Goal: Transaction & Acquisition: Book appointment/travel/reservation

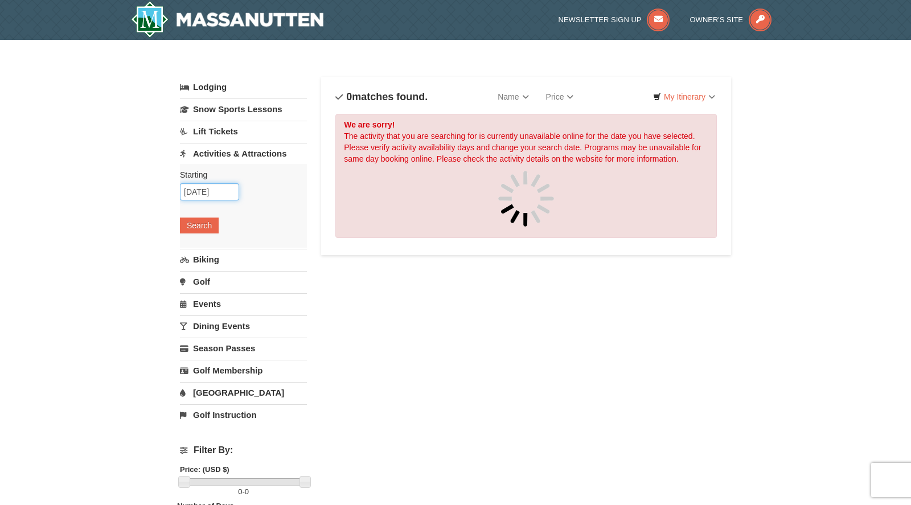
click at [209, 194] on input "10/08/2025" at bounding box center [209, 191] width 59 height 17
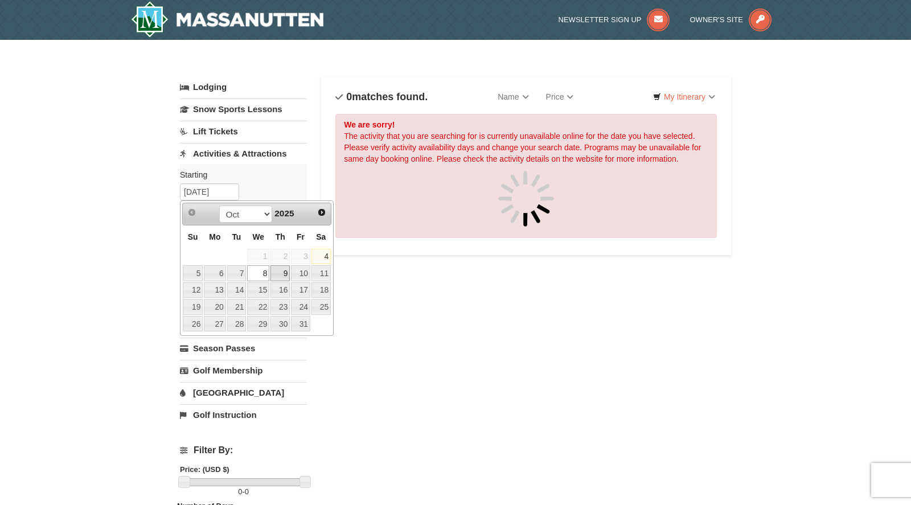
click at [280, 276] on link "9" at bounding box center [280, 273] width 19 height 16
type input "10/09/2025"
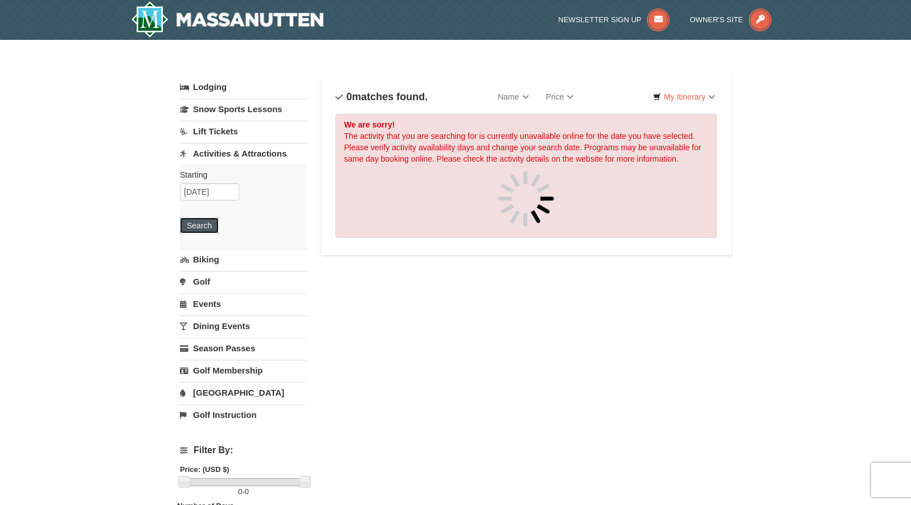
click at [212, 228] on button "Search" at bounding box center [199, 226] width 39 height 16
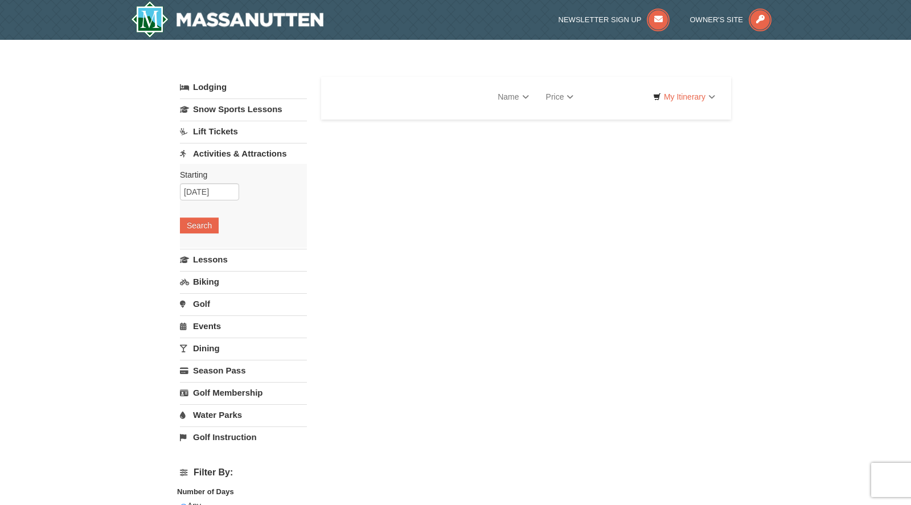
select select "10"
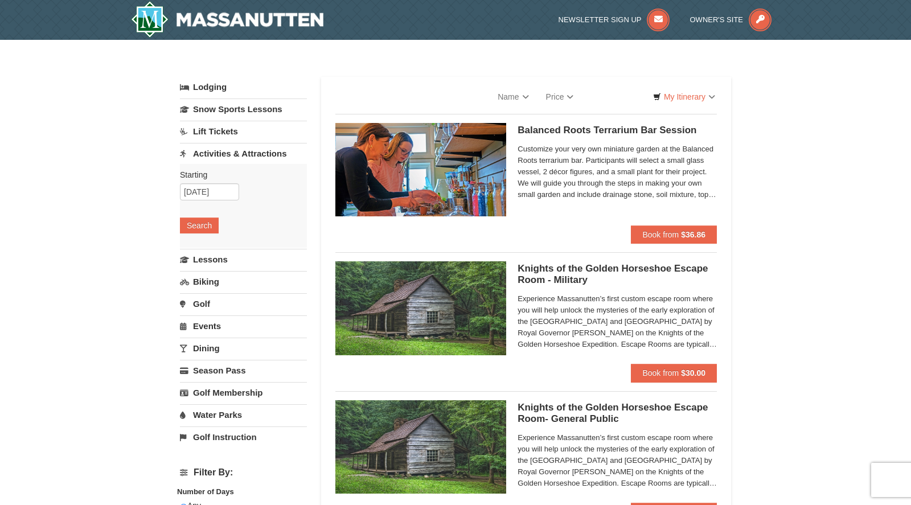
select select "10"
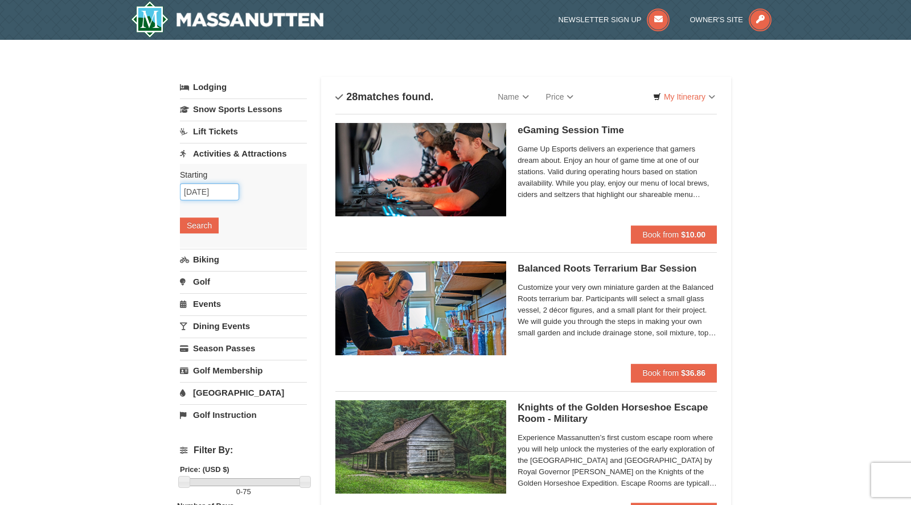
click at [209, 187] on input "10/09/2025" at bounding box center [209, 191] width 59 height 17
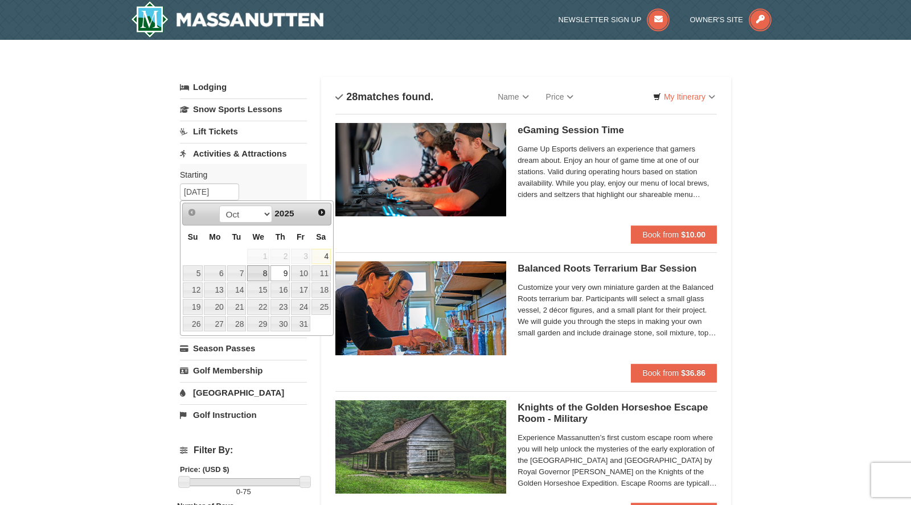
click at [265, 273] on link "8" at bounding box center [258, 273] width 22 height 16
type input "[DATE]"
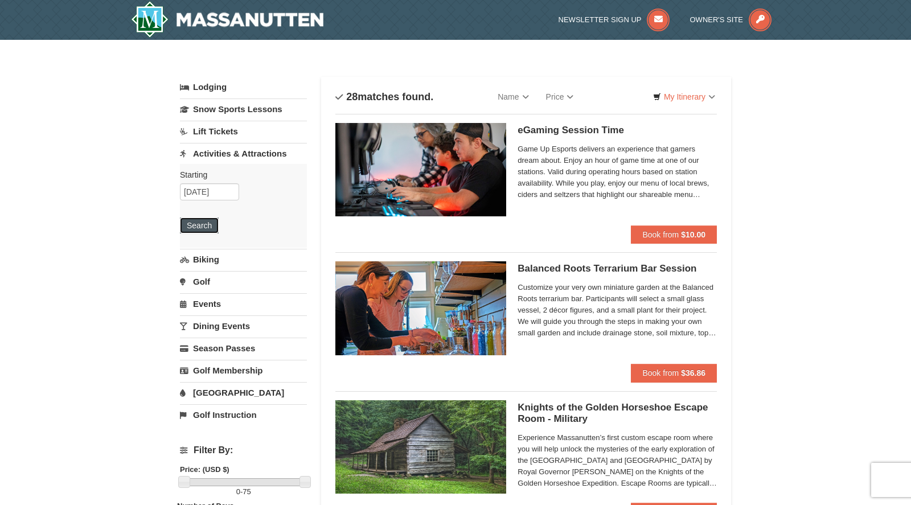
click at [196, 221] on button "Search" at bounding box center [199, 226] width 39 height 16
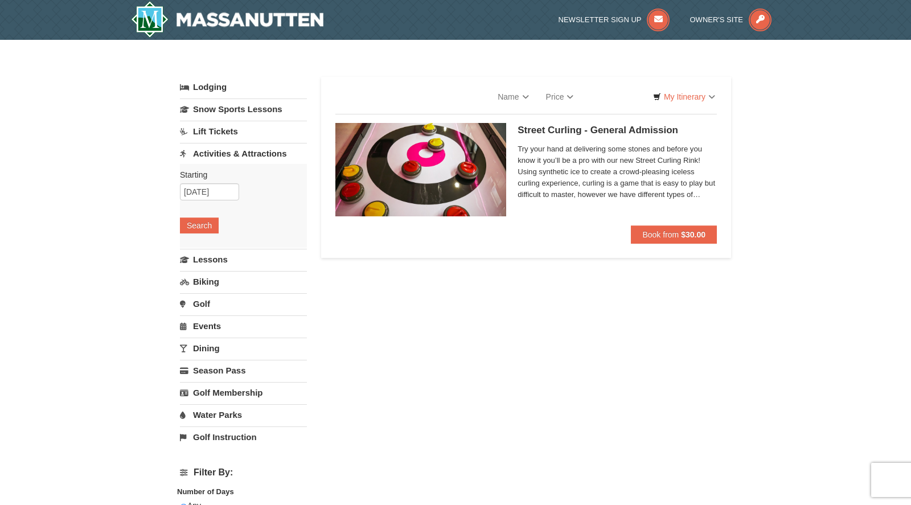
select select "10"
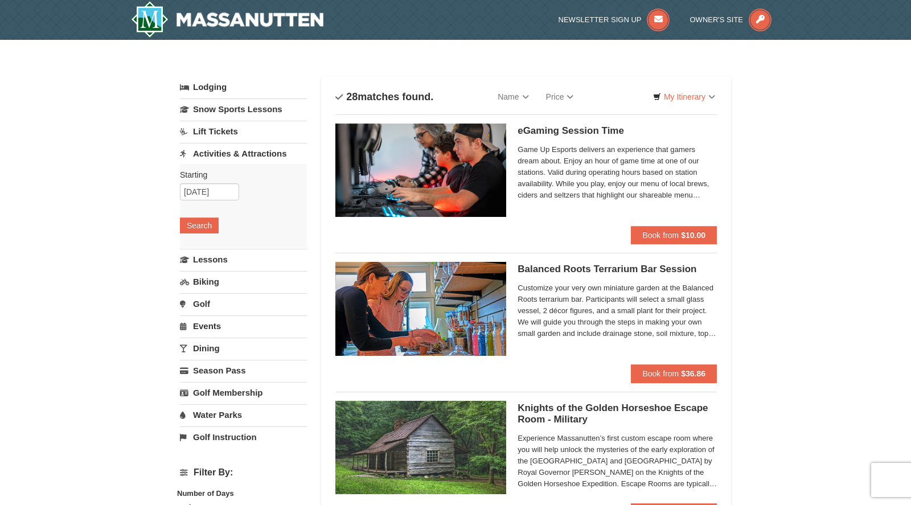
select select "10"
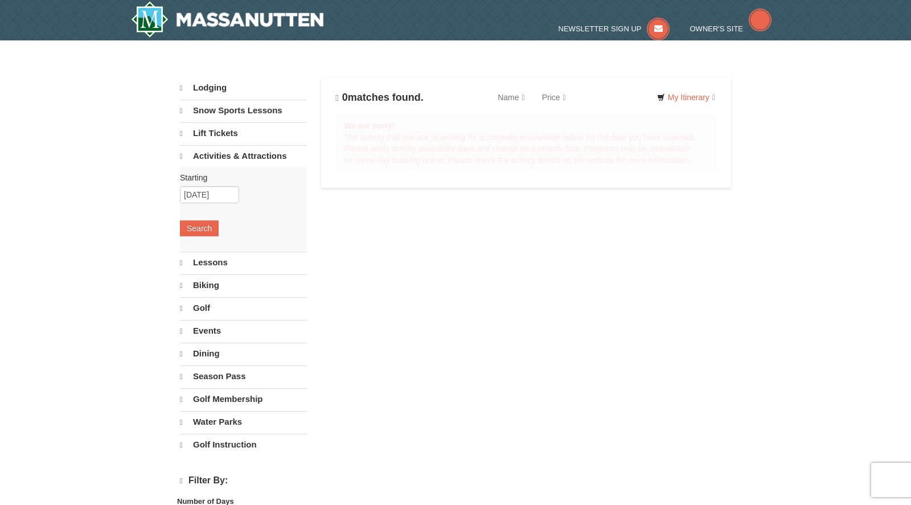
select select "10"
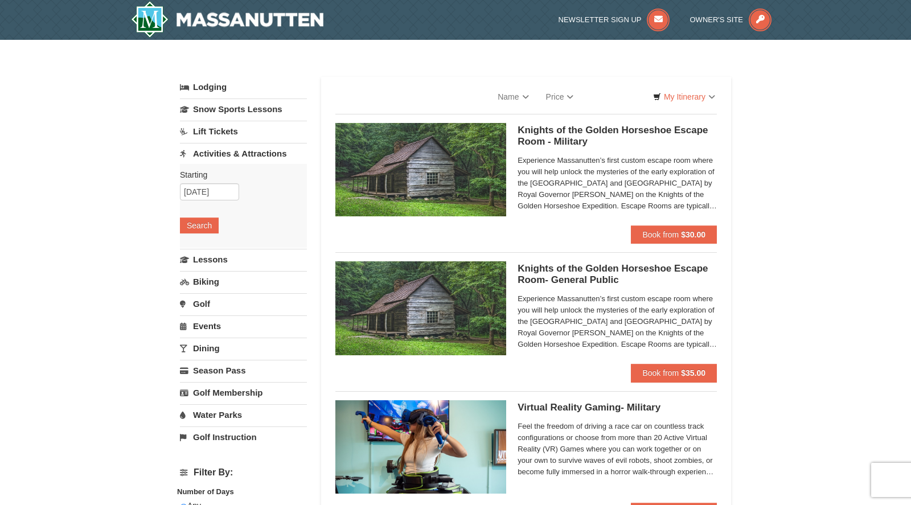
select select "10"
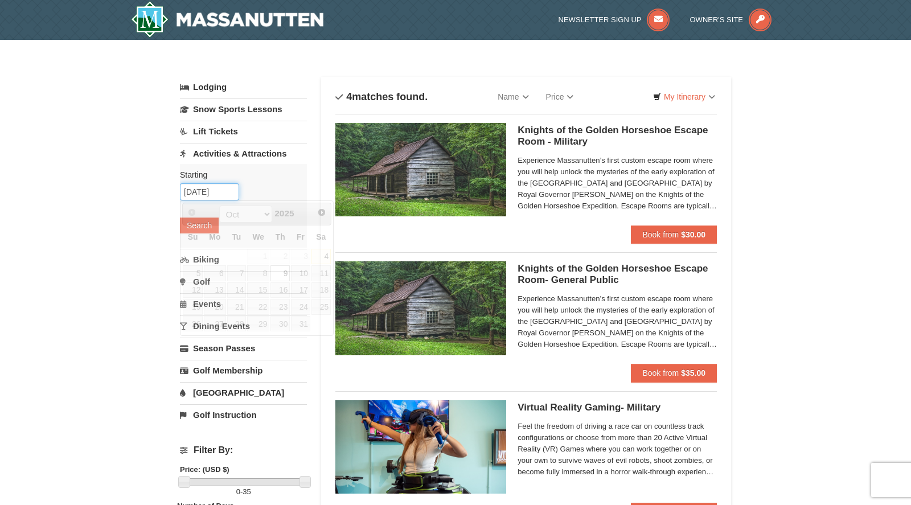
click at [235, 196] on input "10/09/2025" at bounding box center [209, 191] width 59 height 17
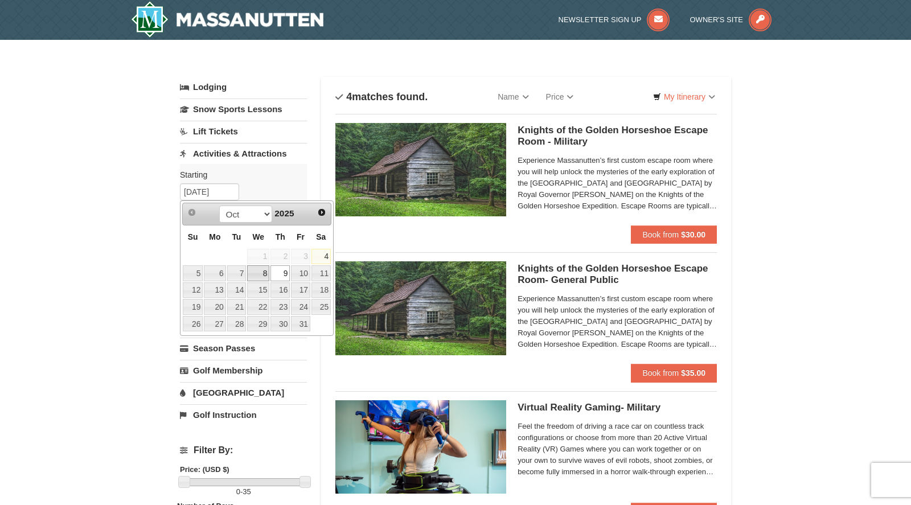
click at [264, 270] on link "8" at bounding box center [258, 273] width 22 height 16
type input "10/08/2025"
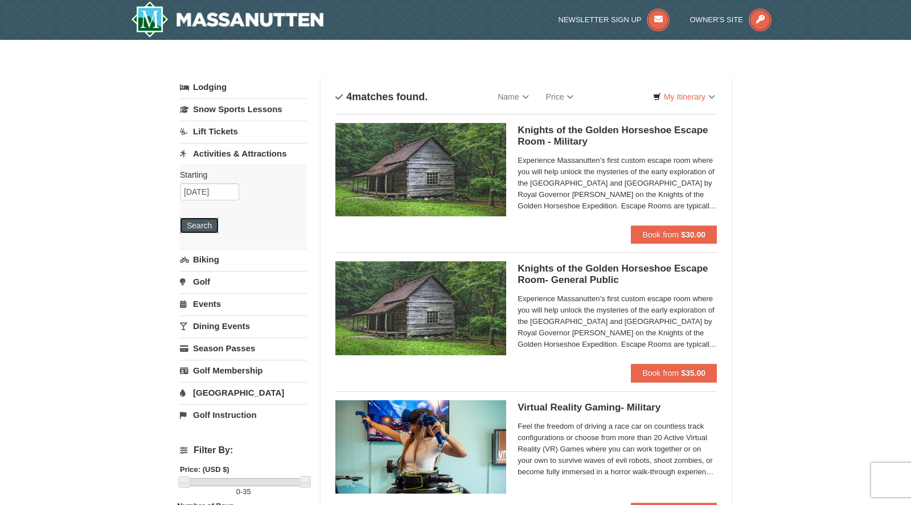
click at [199, 226] on button "Search" at bounding box center [199, 226] width 39 height 16
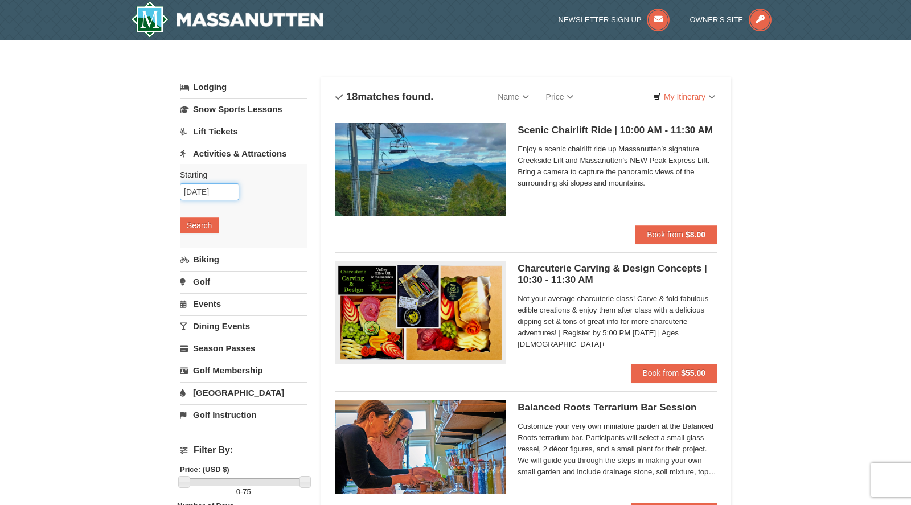
click at [220, 191] on input "10/08/2025" at bounding box center [209, 191] width 59 height 17
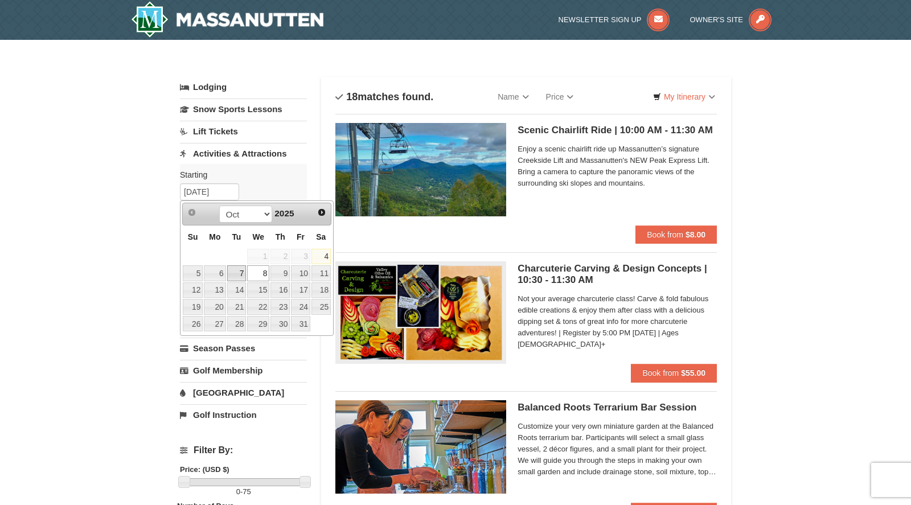
click at [241, 274] on link "7" at bounding box center [236, 273] width 19 height 16
type input "10/07/2025"
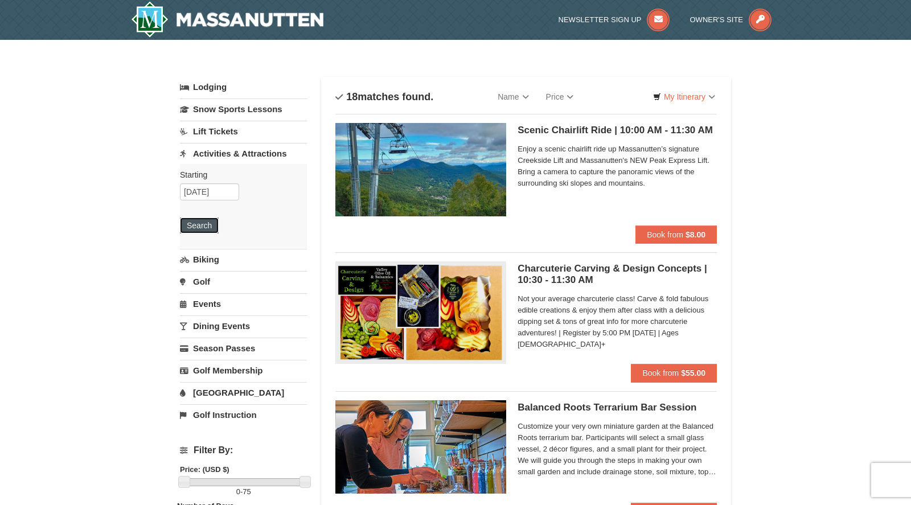
click at [208, 224] on button "Search" at bounding box center [199, 226] width 39 height 16
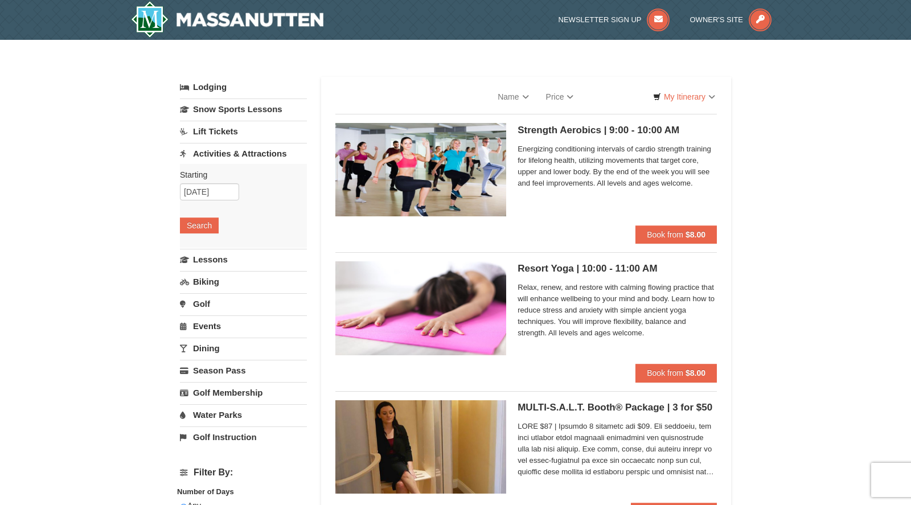
select select "10"
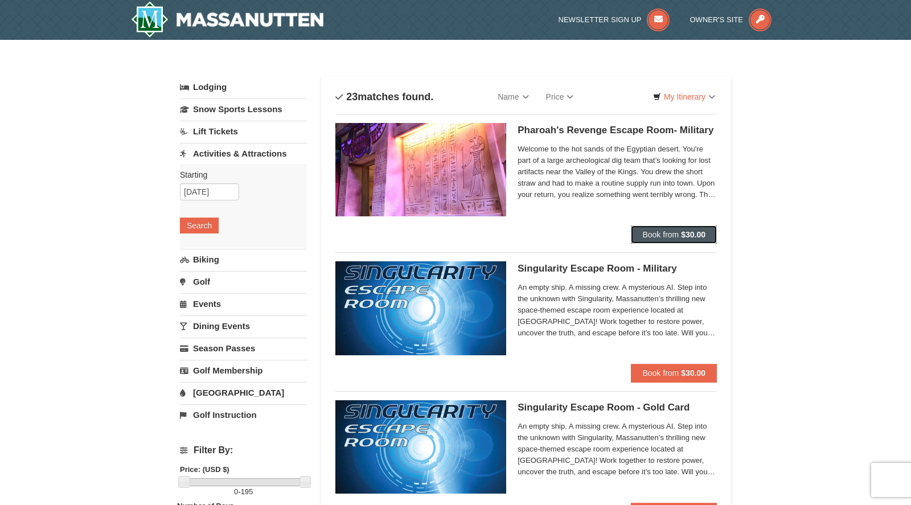
click at [675, 228] on button "Book from $30.00" at bounding box center [674, 235] width 86 height 18
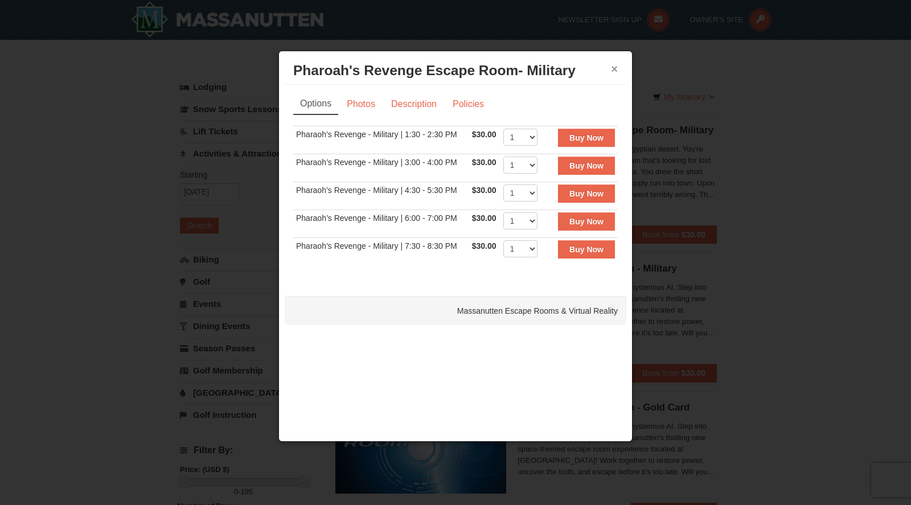
click at [614, 69] on button "×" at bounding box center [614, 68] width 7 height 11
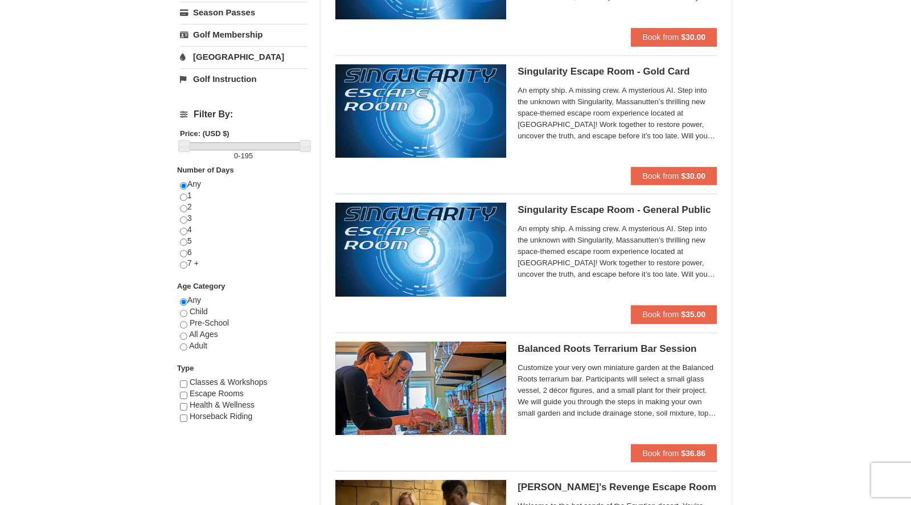
scroll to position [335, 0]
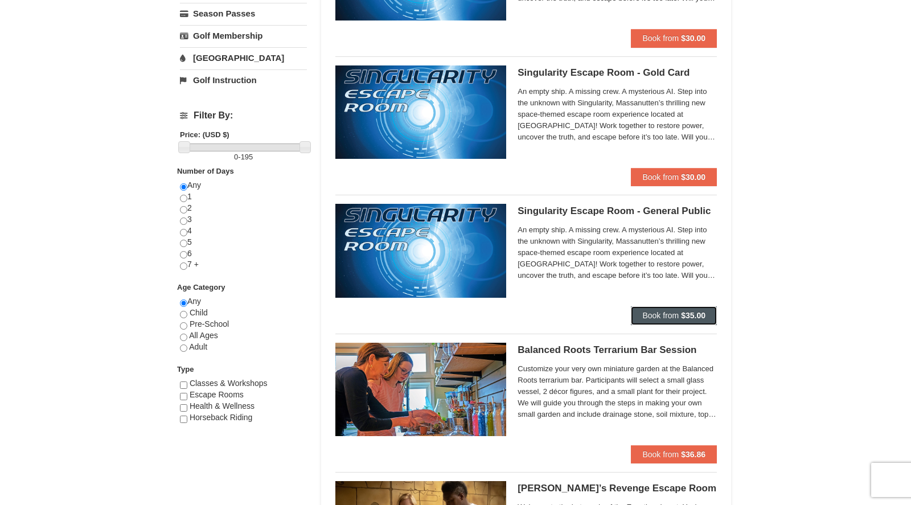
click at [666, 315] on span "Book from" at bounding box center [660, 315] width 36 height 9
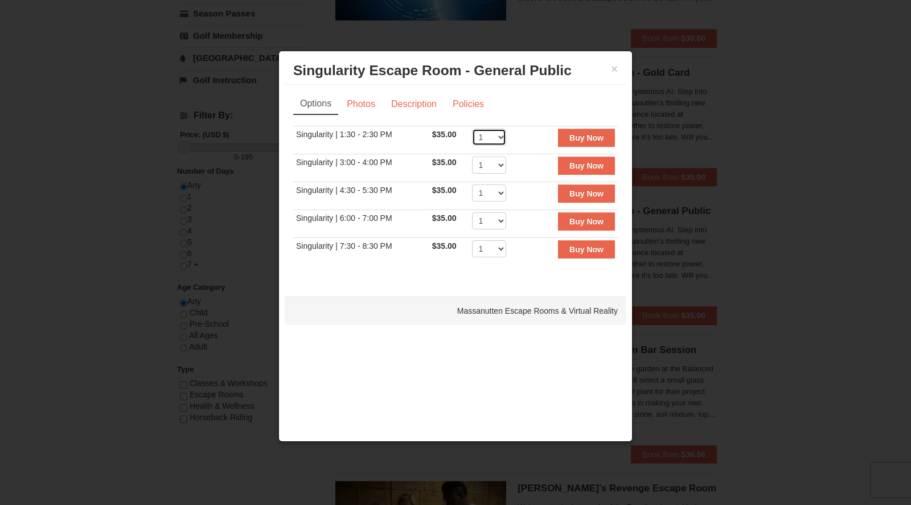
click at [498, 136] on select "1 2 3 4 5 6 7 8" at bounding box center [489, 137] width 34 height 17
select select "5"
click at [574, 140] on strong "Buy Now" at bounding box center [586, 137] width 34 height 9
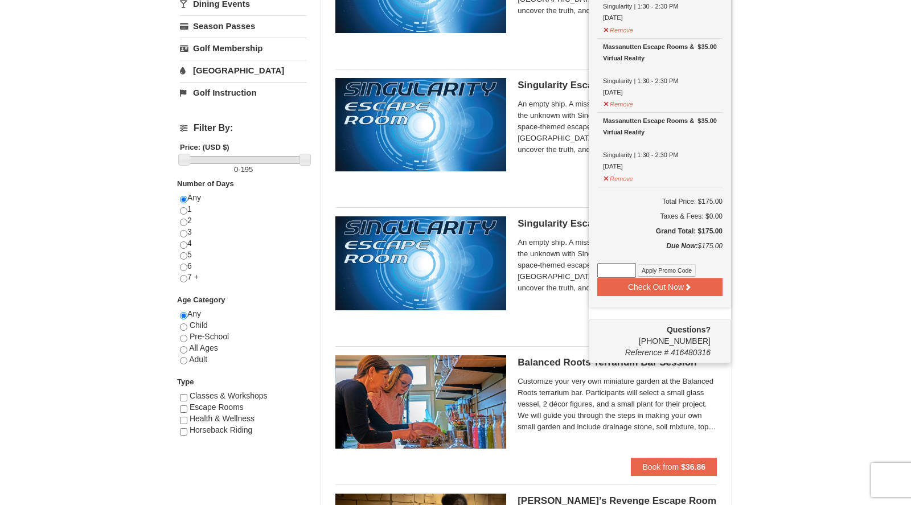
scroll to position [333, 0]
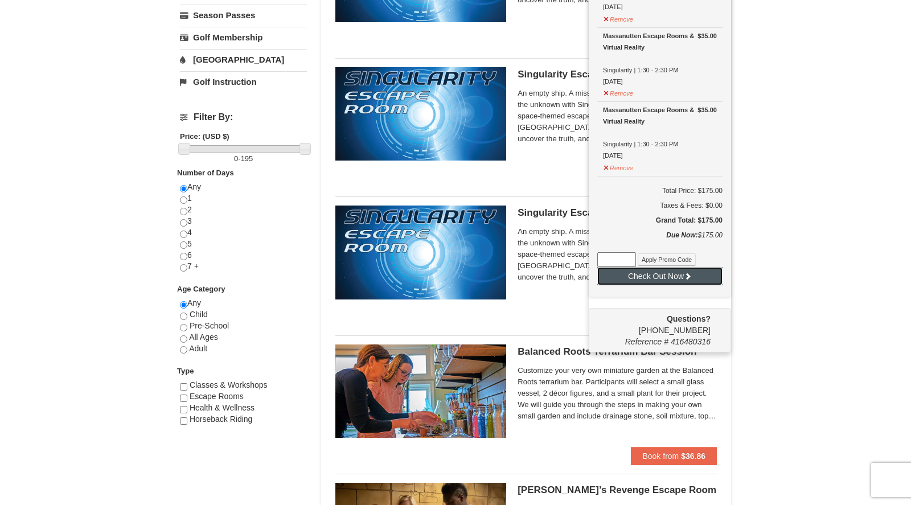
click at [644, 275] on button "Check Out Now" at bounding box center [659, 276] width 125 height 18
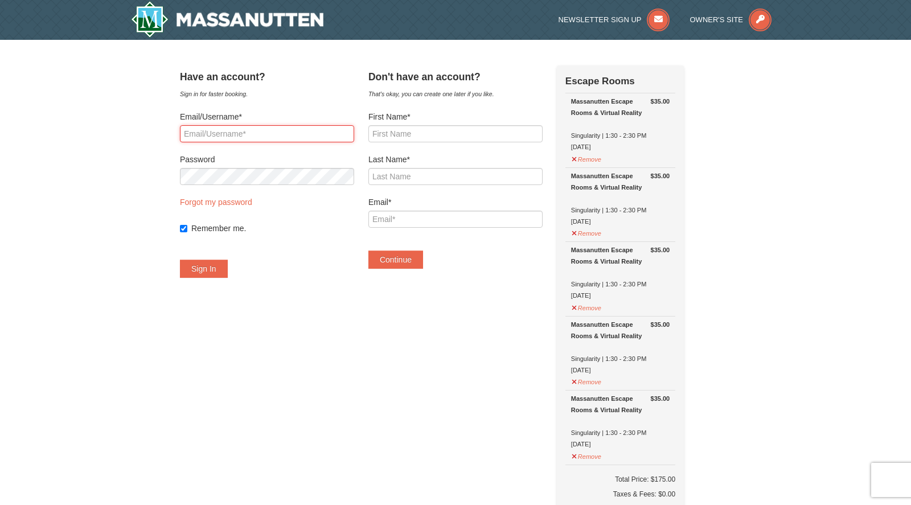
click at [220, 134] on input "Email/Username*" at bounding box center [267, 133] width 174 height 17
click at [281, 92] on div "Sign in for faster booking." at bounding box center [267, 93] width 174 height 11
click at [415, 138] on input "First Name*" at bounding box center [455, 133] width 174 height 17
type input "Amy"
type input "LePore"
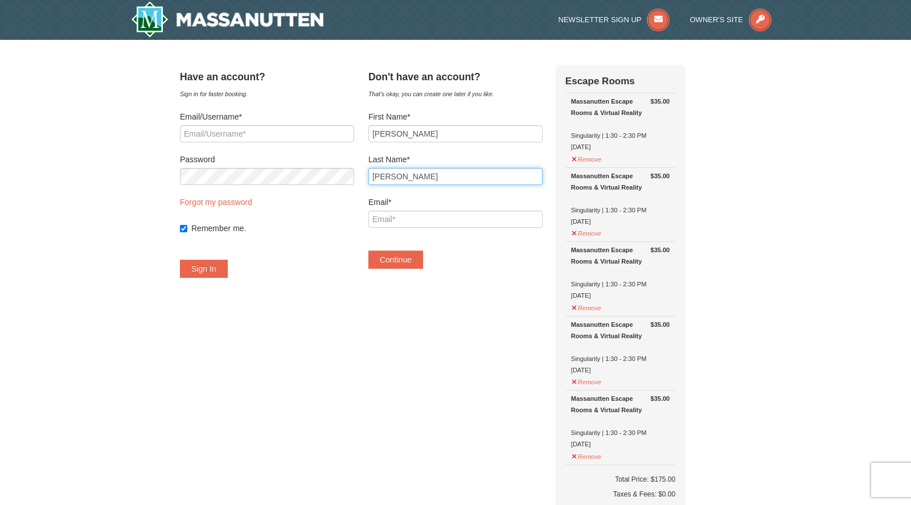
type input "alepore@anthemplanning.com"
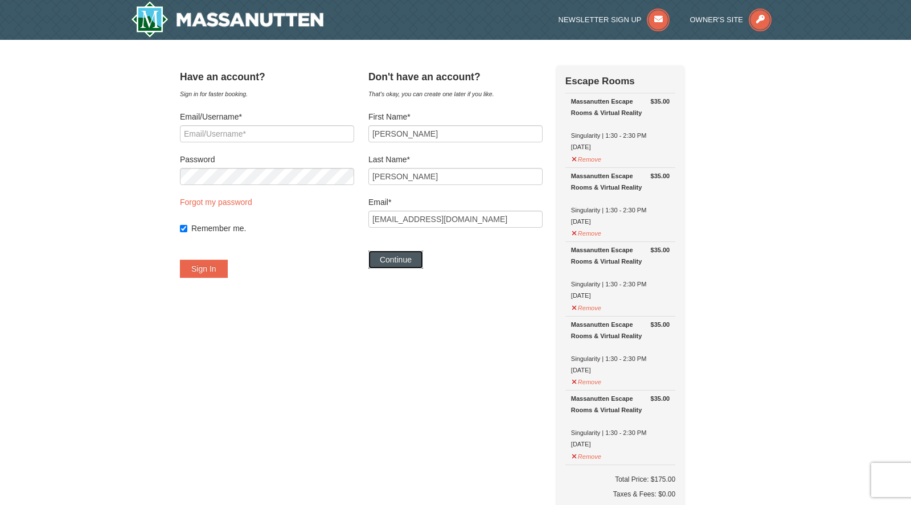
click at [416, 263] on button "Continue" at bounding box center [395, 260] width 55 height 18
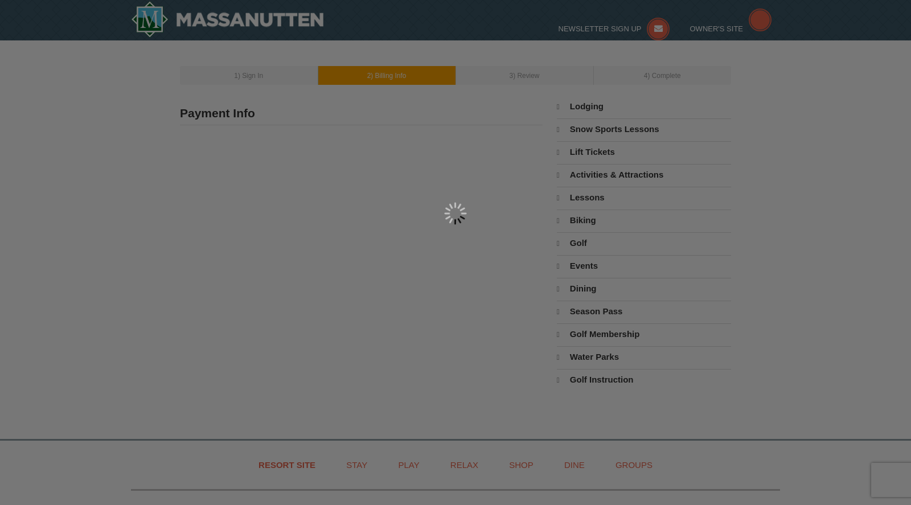
type input "[PERSON_NAME]"
type input "[EMAIL_ADDRESS][DOMAIN_NAME]"
select select "10"
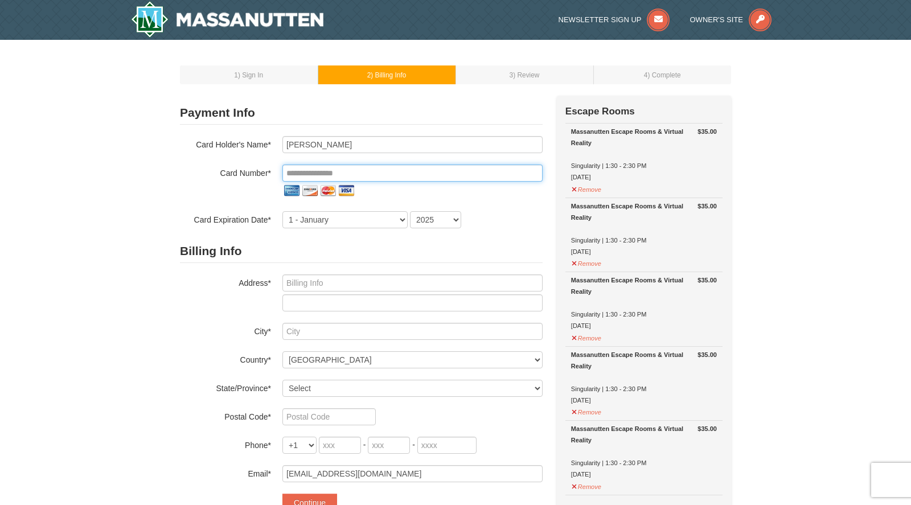
click at [325, 170] on input "tel" at bounding box center [412, 173] width 260 height 17
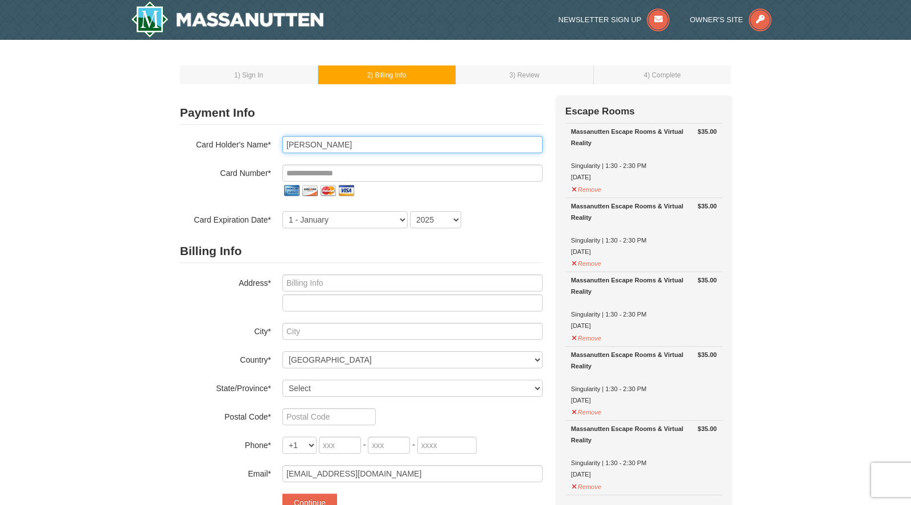
type input "Dylan Griffith"
type input "**********"
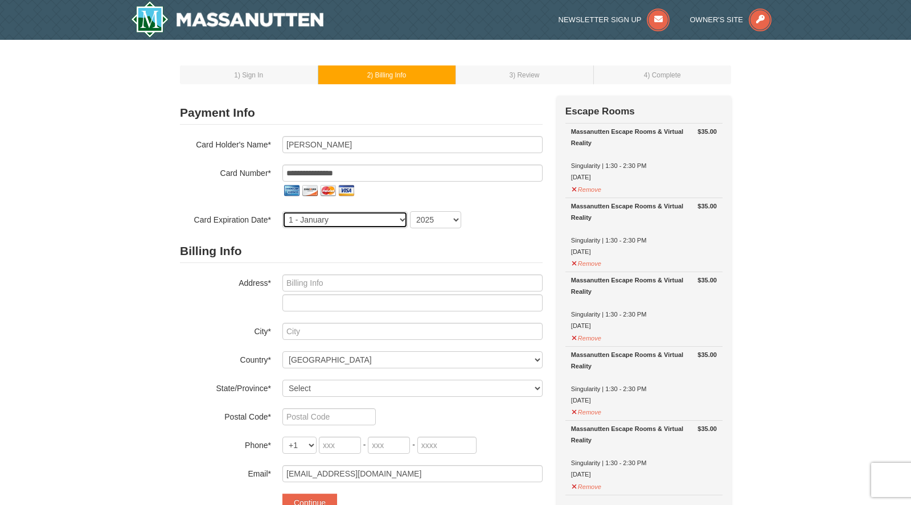
select select "5"
select select "2026"
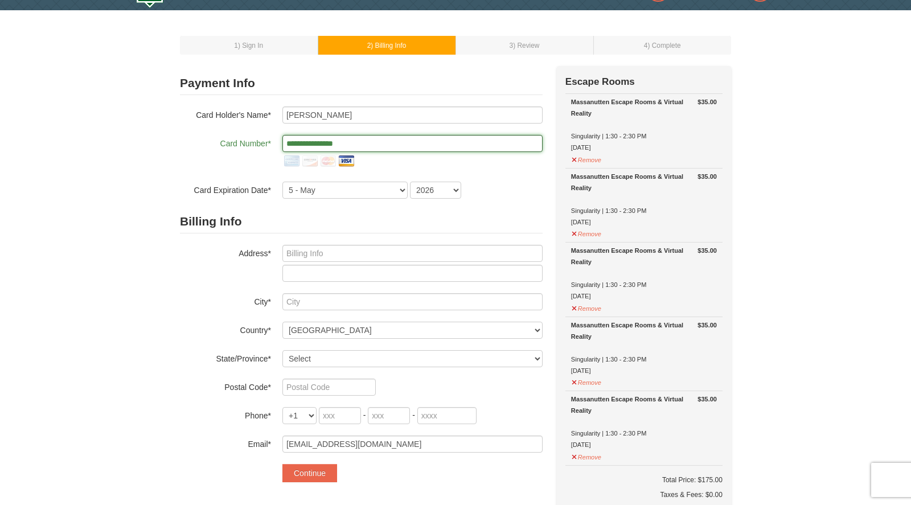
scroll to position [60, 0]
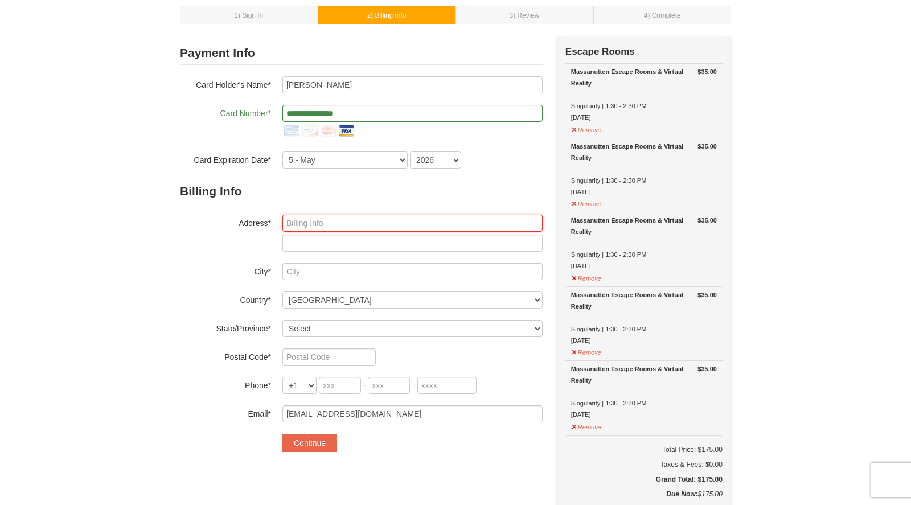
click at [308, 221] on input "text" at bounding box center [412, 223] width 260 height 17
type input "159 Two Rivers Rd"
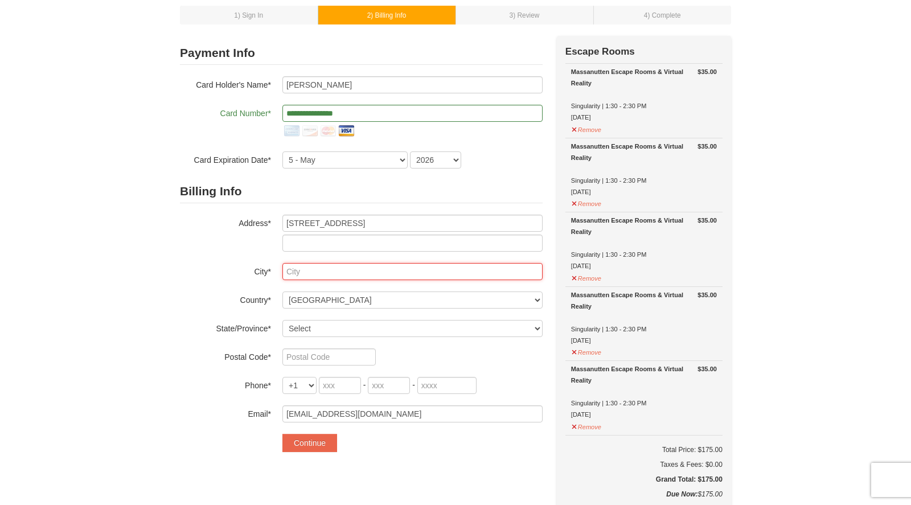
type input "Chesapeake City"
select select "MD"
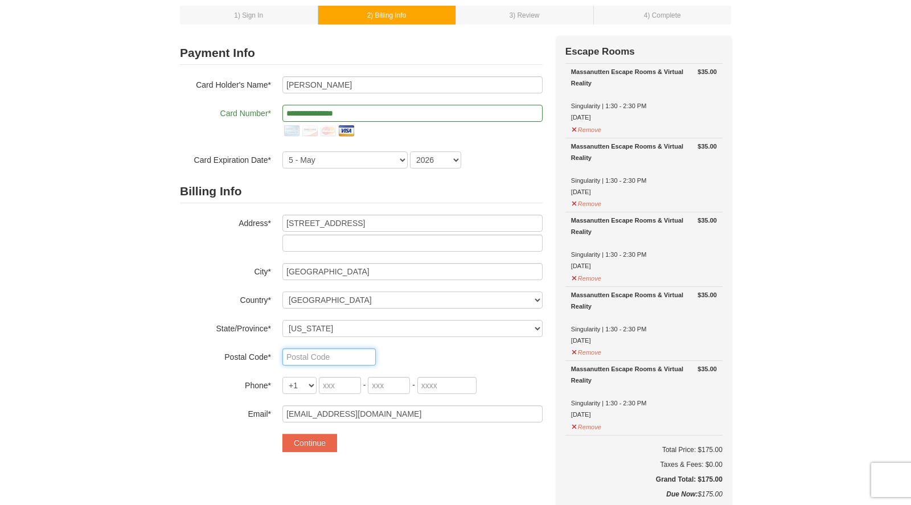
type input "21915"
type input "443"
type input "553"
type input "3504"
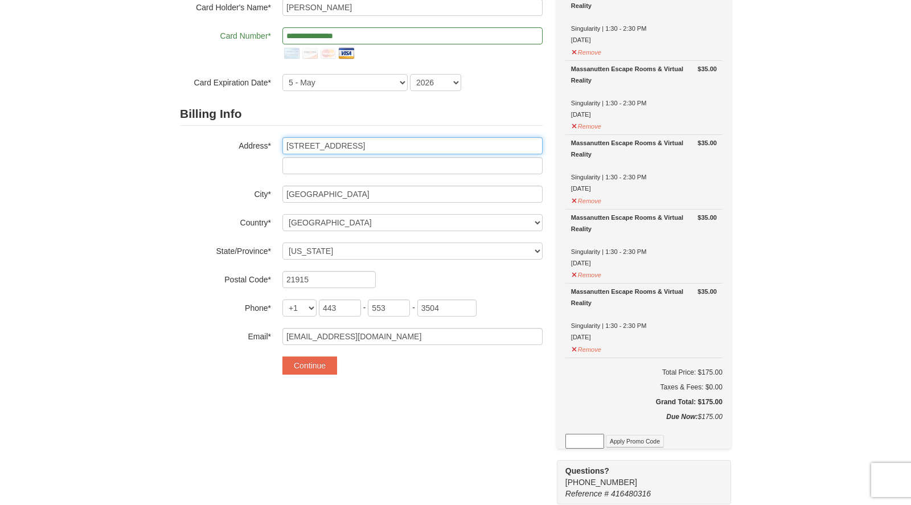
scroll to position [138, 0]
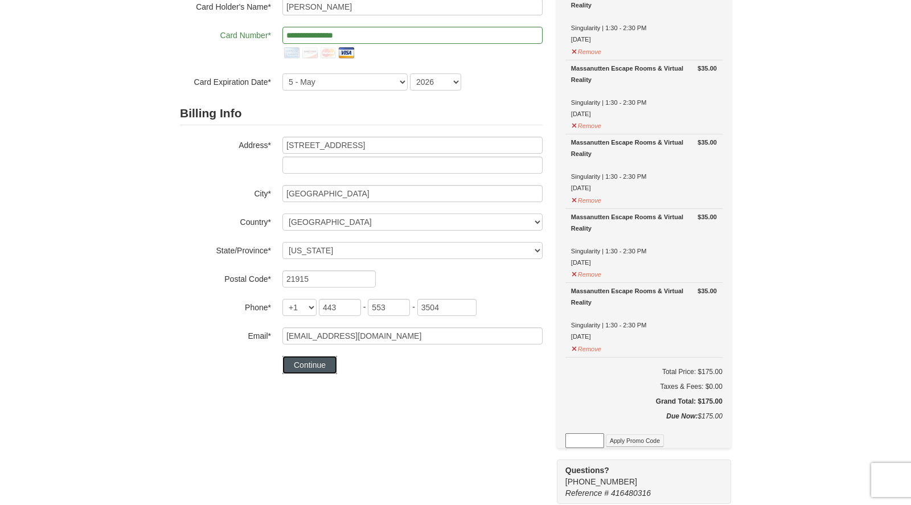
click at [322, 364] on button "Continue" at bounding box center [309, 365] width 55 height 18
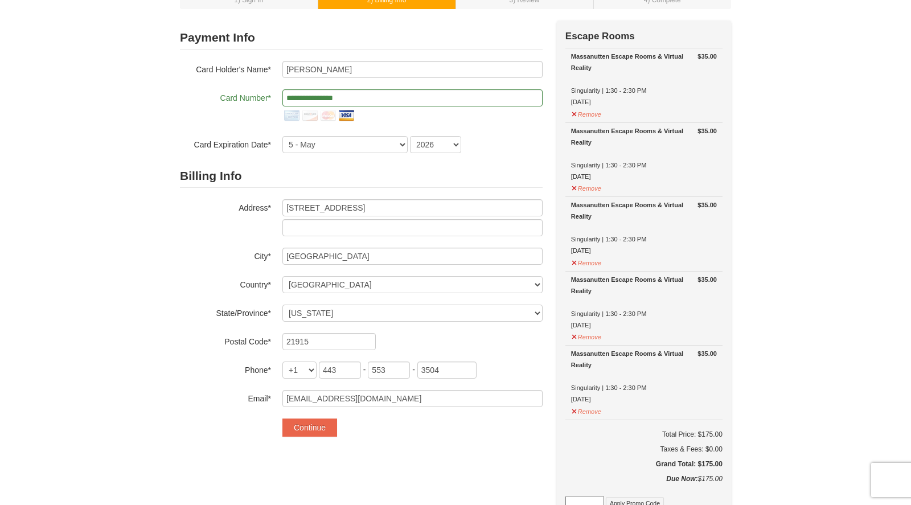
scroll to position [9, 0]
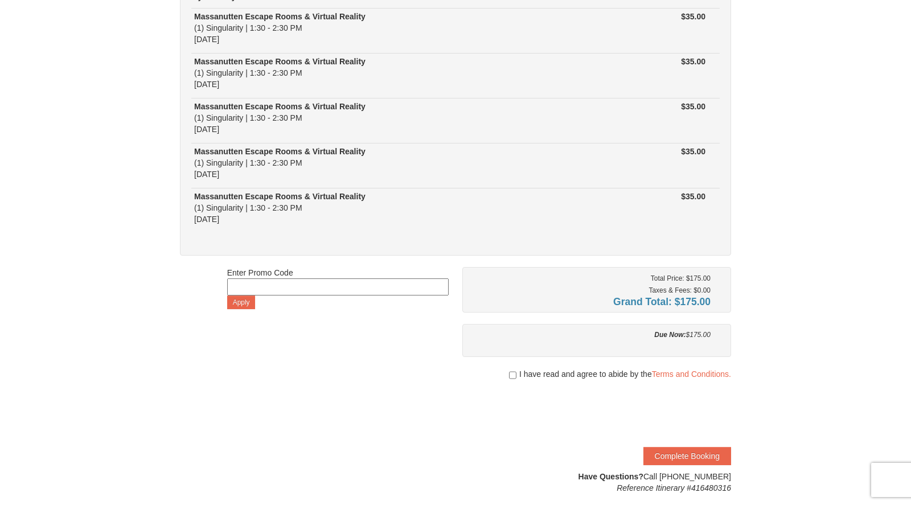
scroll to position [122, 0]
click at [511, 372] on input "checkbox" at bounding box center [512, 374] width 7 height 9
checkbox input "true"
click at [674, 452] on button "Complete Booking" at bounding box center [688, 455] width 88 height 18
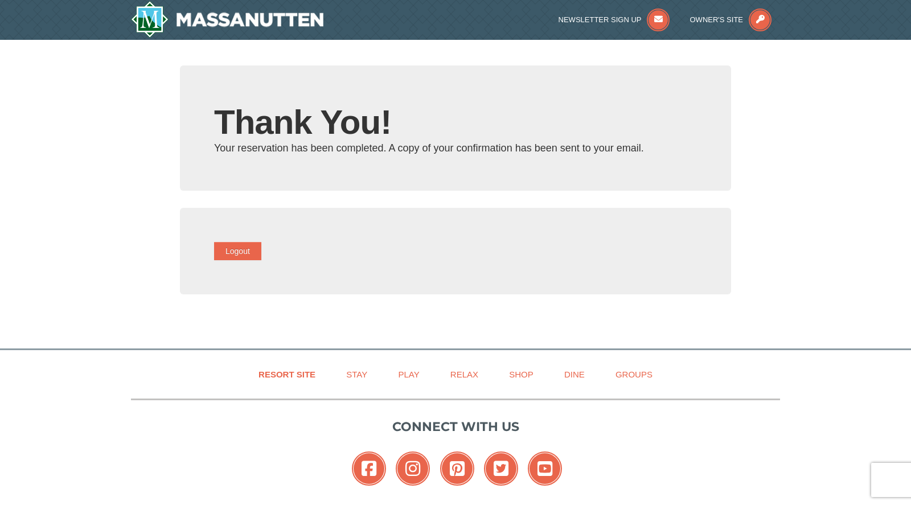
type input "alepore@anthemplanning.com"
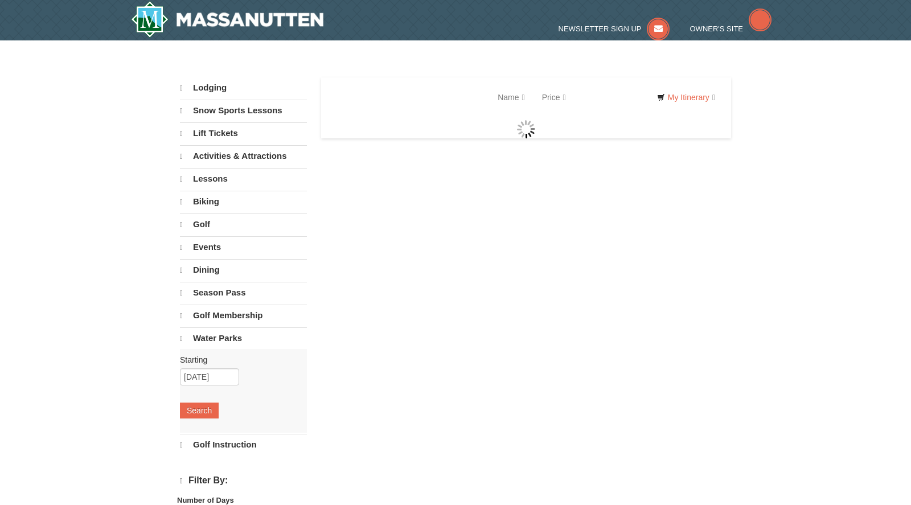
select select "10"
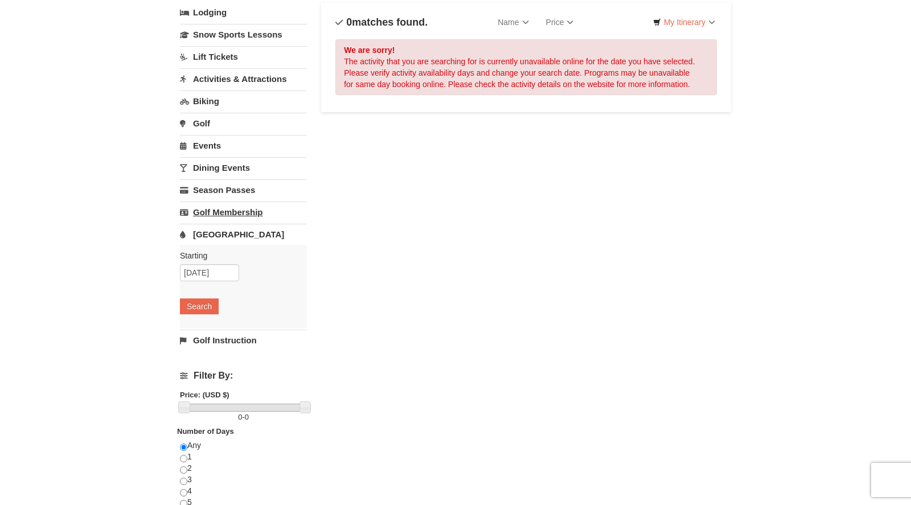
scroll to position [74, 0]
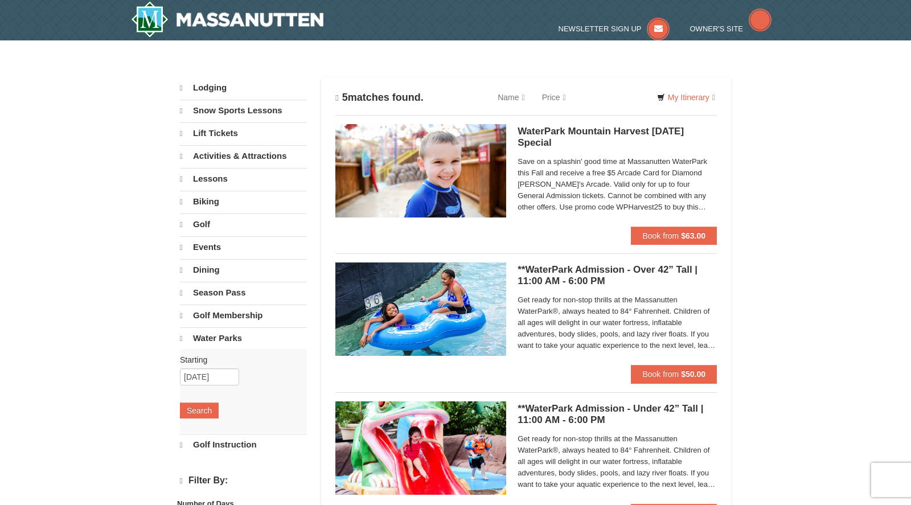
select select "10"
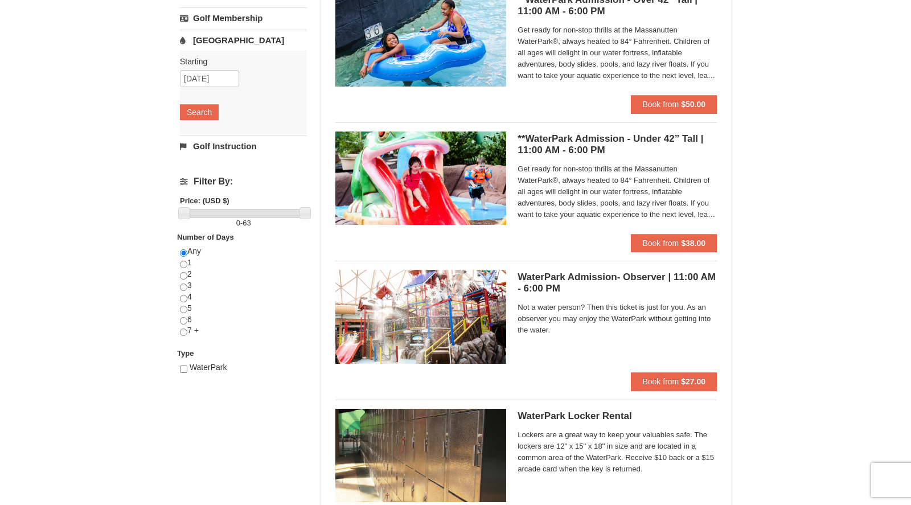
scroll to position [271, 0]
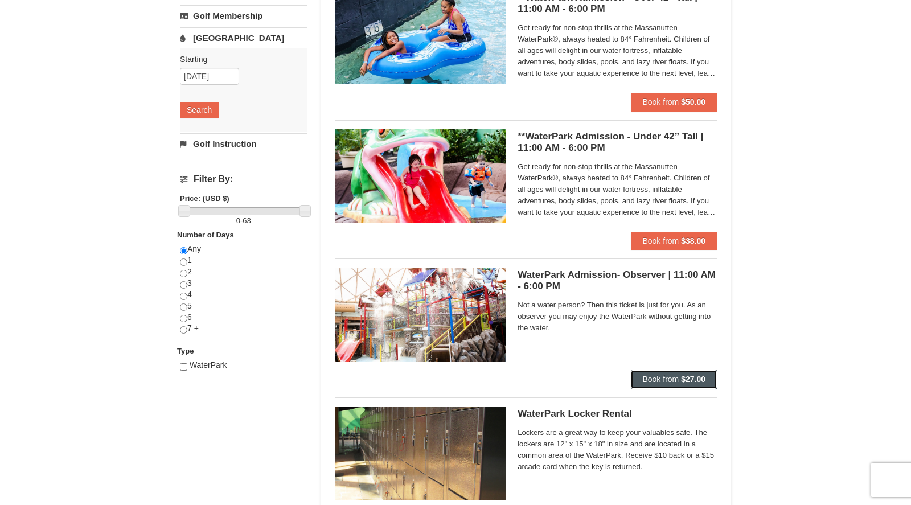
click at [653, 378] on span "Book from" at bounding box center [660, 379] width 36 height 9
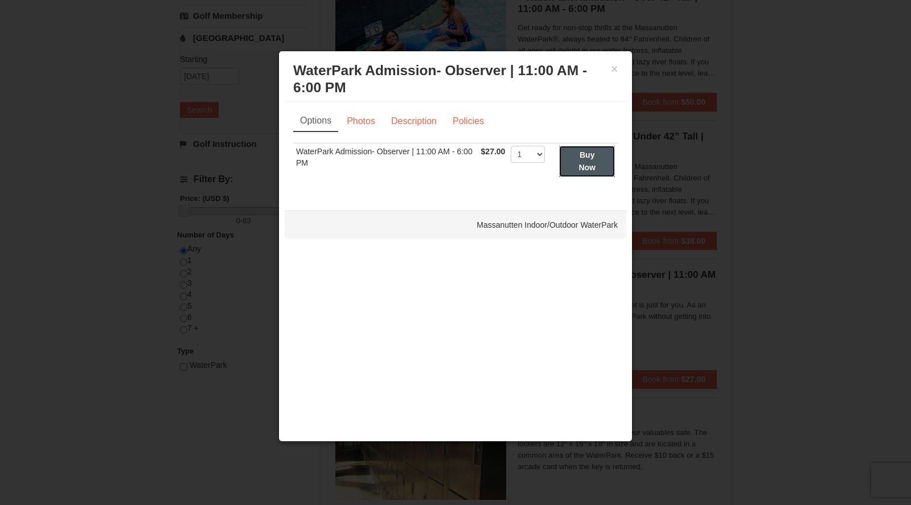
click at [588, 157] on strong "Buy Now" at bounding box center [587, 161] width 17 height 22
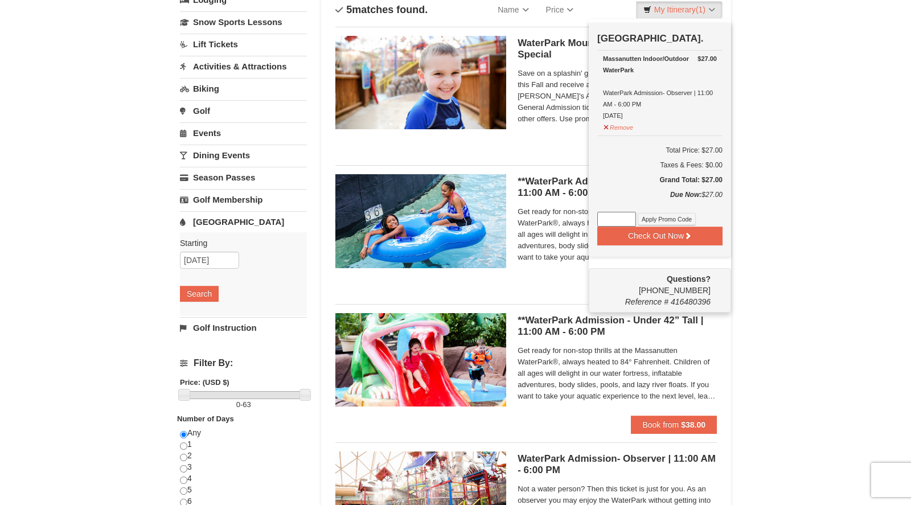
scroll to position [66, 0]
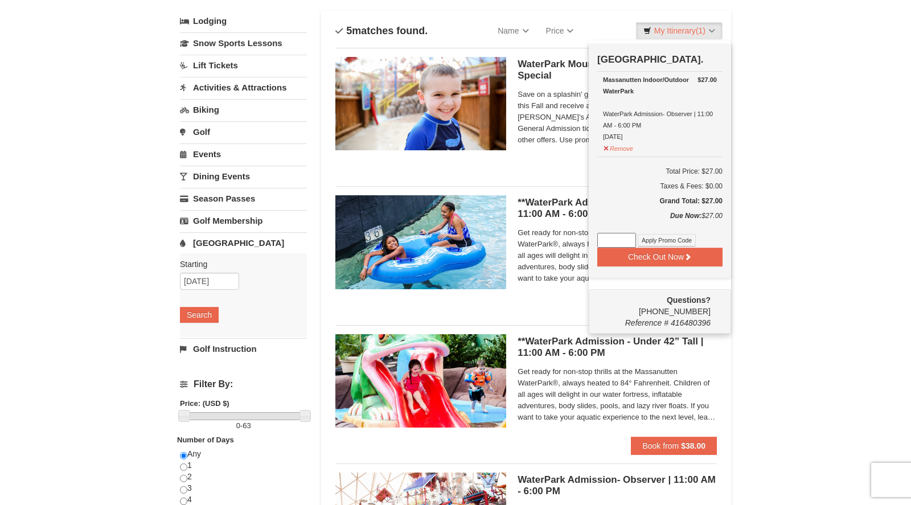
click at [775, 187] on div "× Categories List Filter My Itinerary (1) Check Out Now Water Park Pass. $27.00…" at bounding box center [455, 373] width 911 height 798
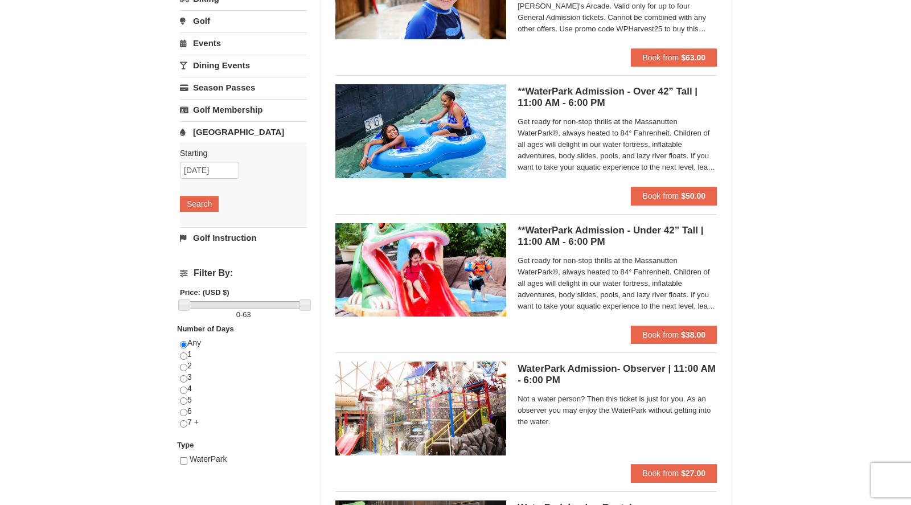
scroll to position [0, 0]
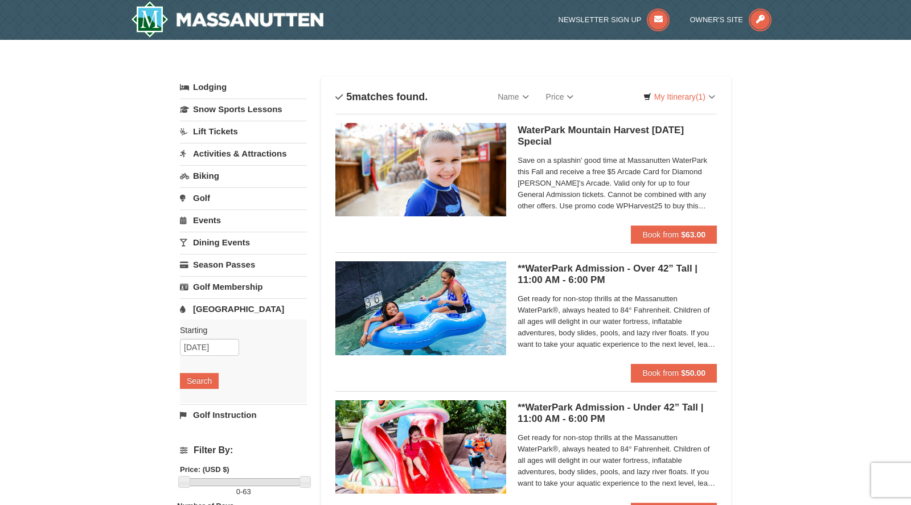
click at [556, 132] on h5 "WaterPark Mountain Harvest [DATE] Special Massanutten Indoor/Outdoor WaterPark" at bounding box center [617, 136] width 199 height 23
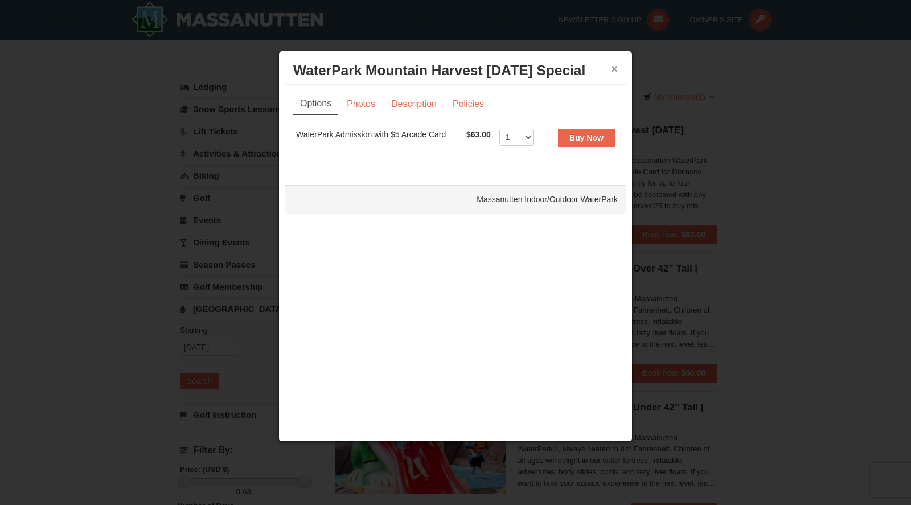
click at [614, 71] on button "×" at bounding box center [614, 68] width 7 height 11
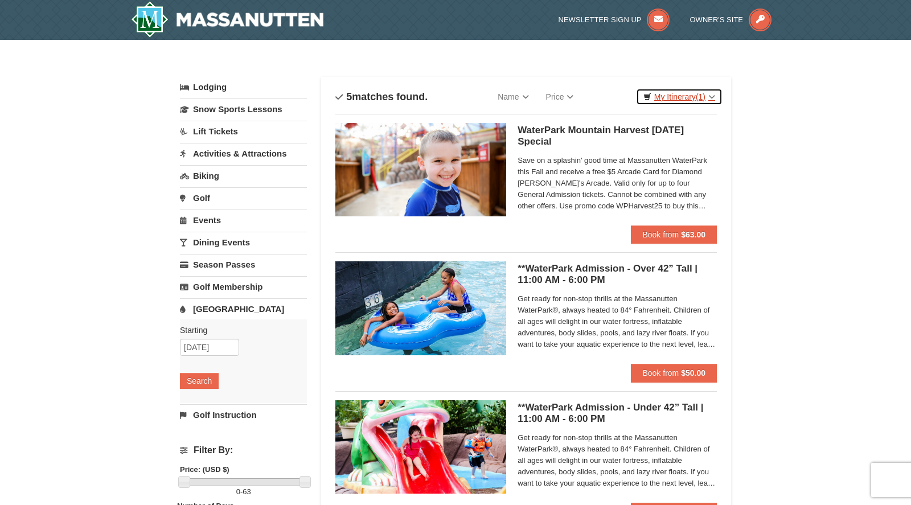
click at [669, 99] on link "My Itinerary (1)" at bounding box center [679, 96] width 87 height 17
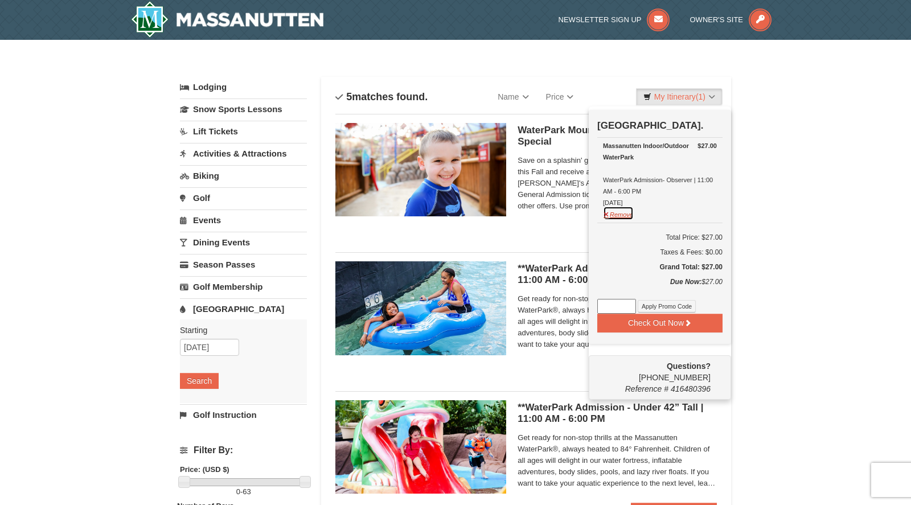
click at [617, 210] on button "Remove" at bounding box center [618, 213] width 31 height 14
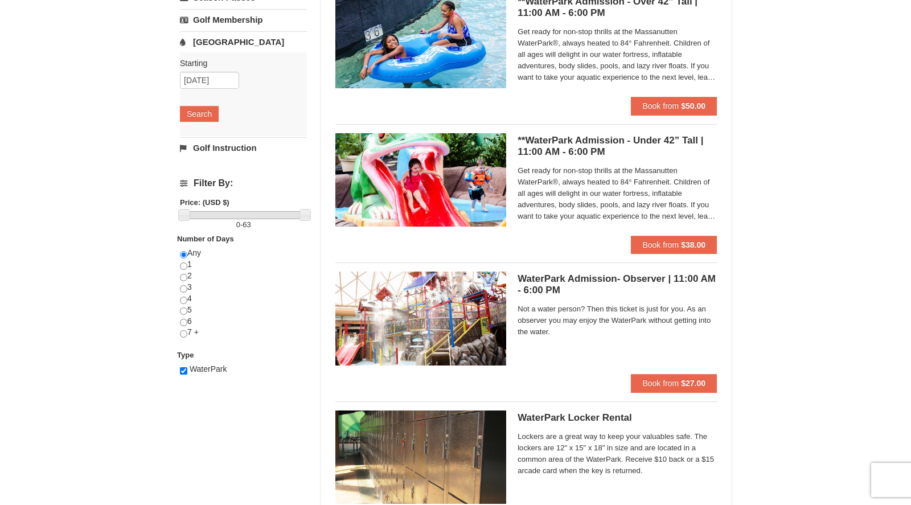
scroll to position [272, 0]
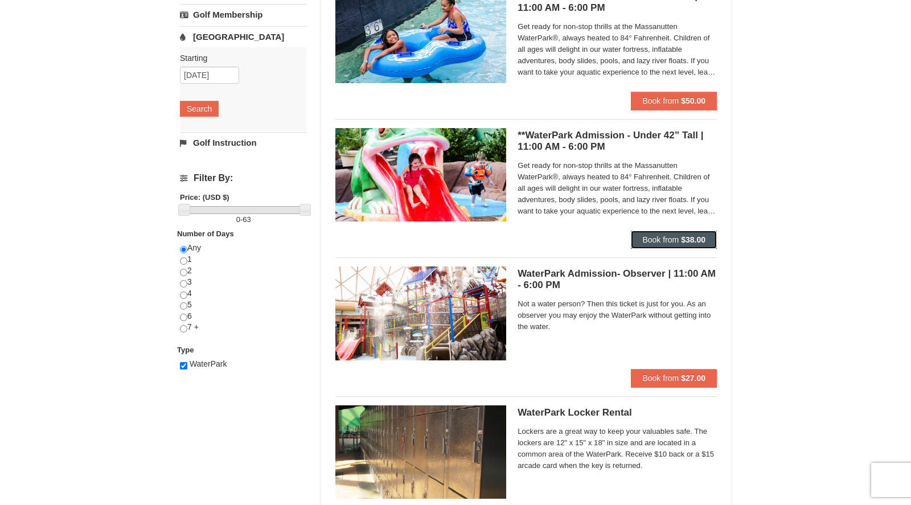
click at [665, 235] on span "Book from" at bounding box center [660, 239] width 36 height 9
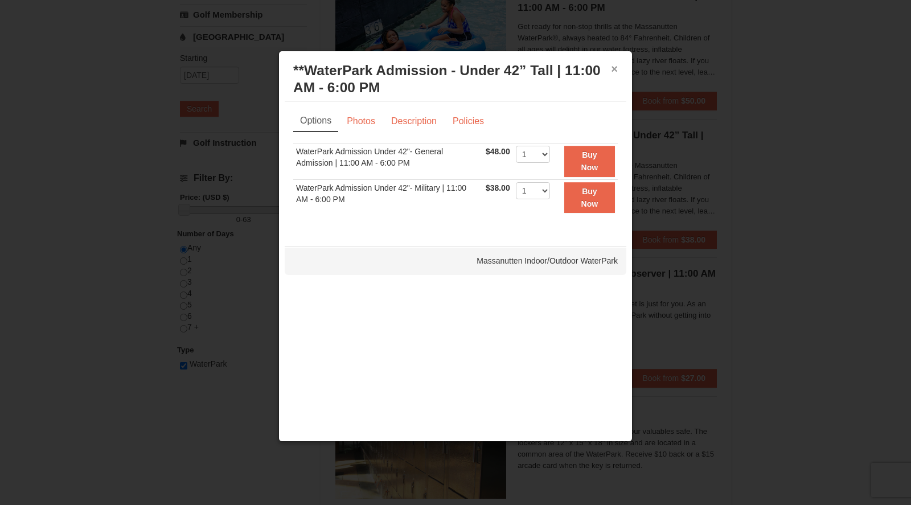
click at [617, 69] on button "×" at bounding box center [614, 68] width 7 height 11
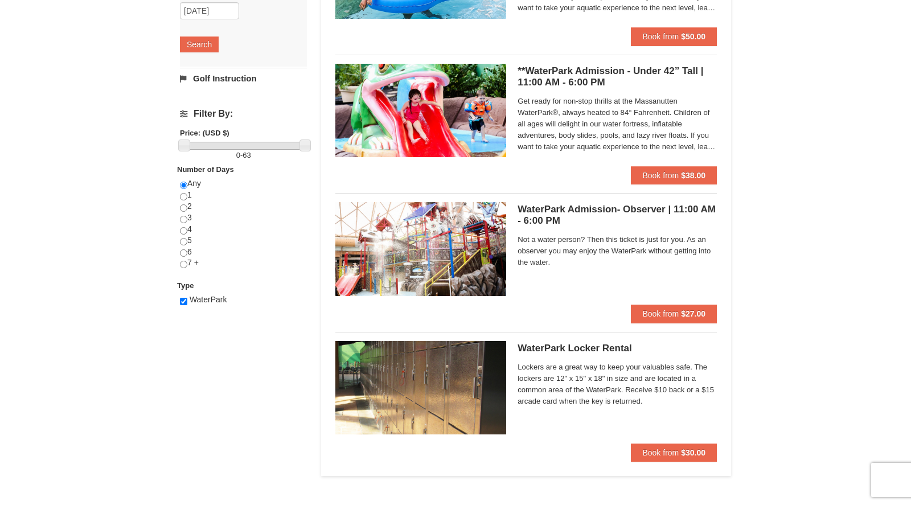
scroll to position [0, 0]
